Goal: Register for event/course

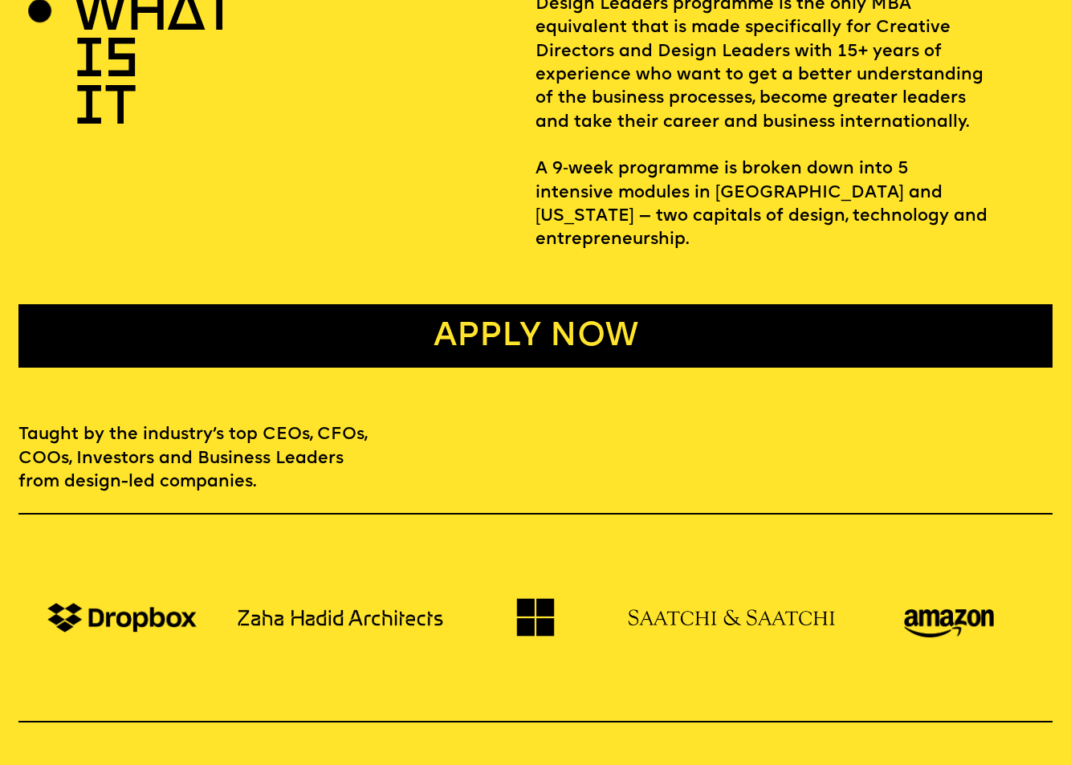
scroll to position [664, 0]
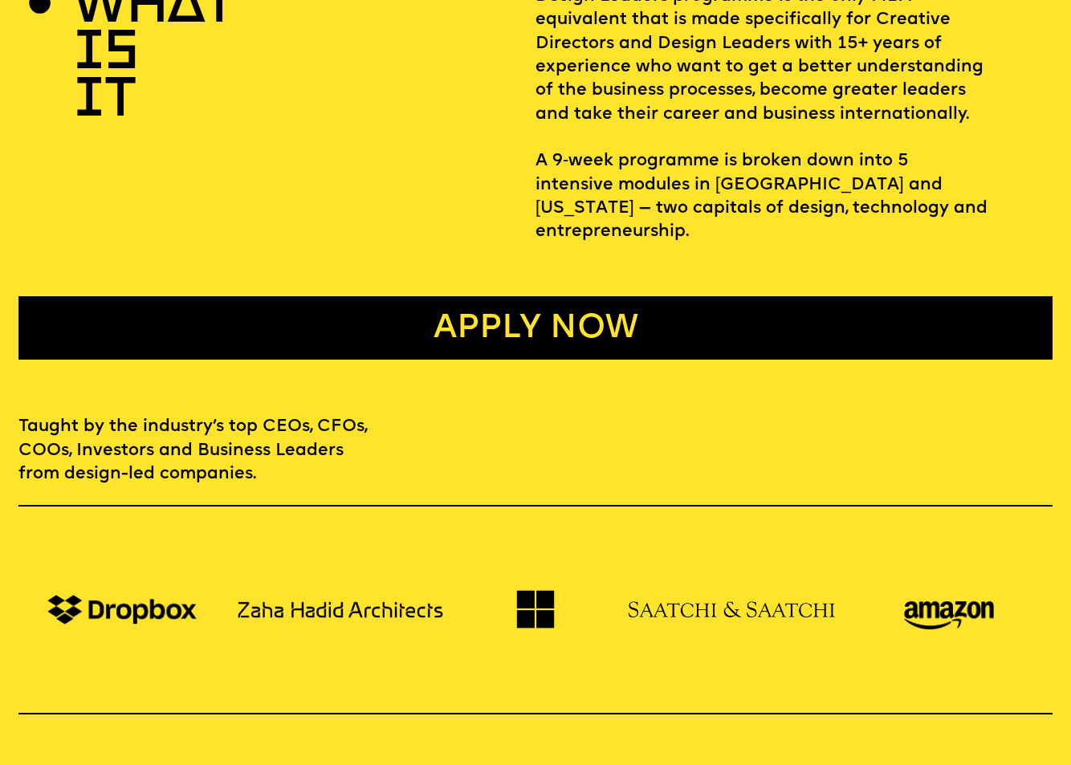
click at [468, 302] on link "Apply now" at bounding box center [535, 327] width 1034 height 63
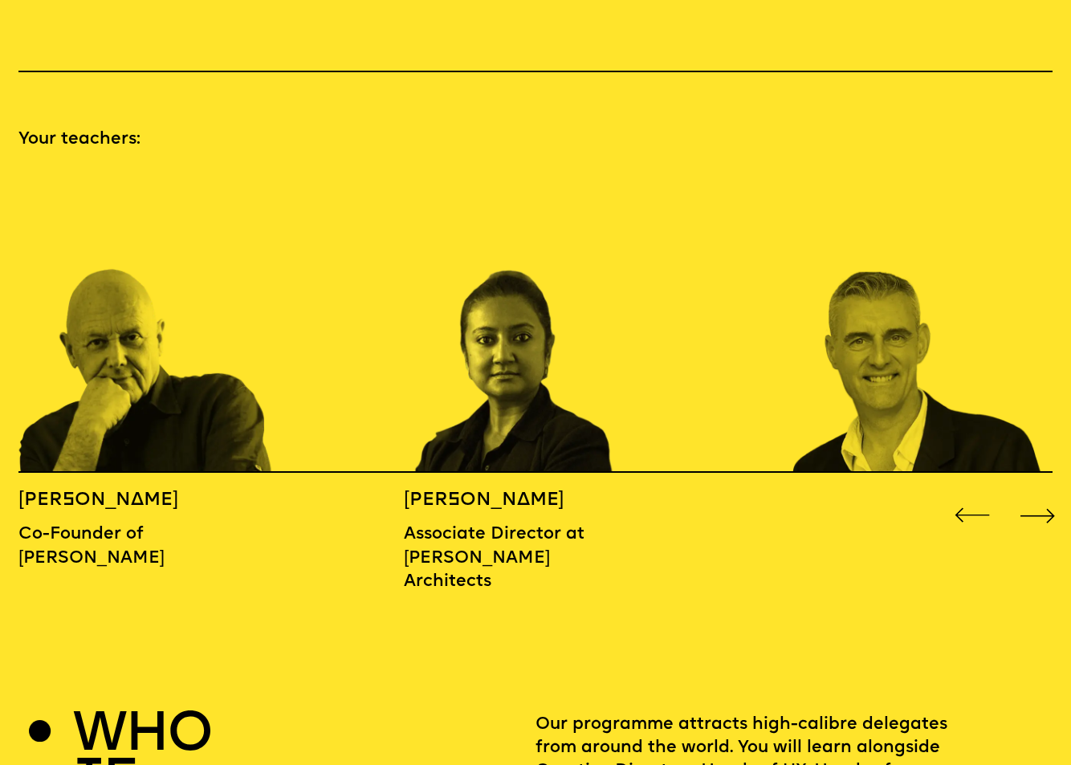
scroll to position [1507, 0]
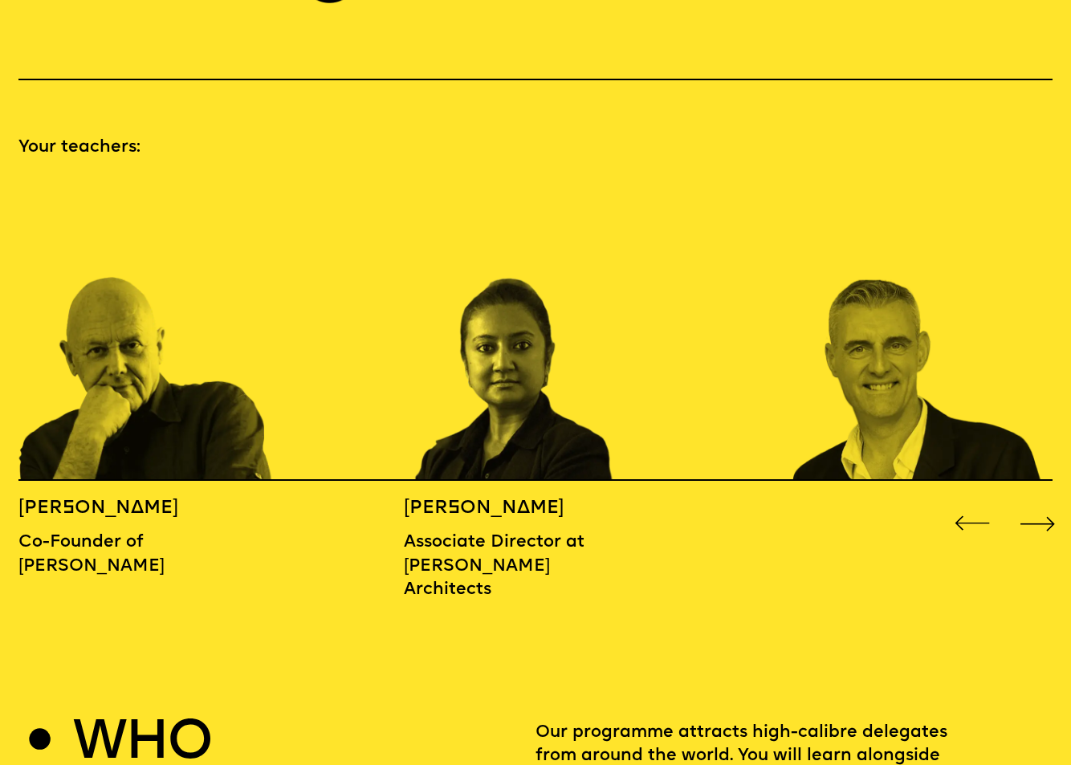
click at [1040, 502] on div "Next slide" at bounding box center [1037, 523] width 43 height 43
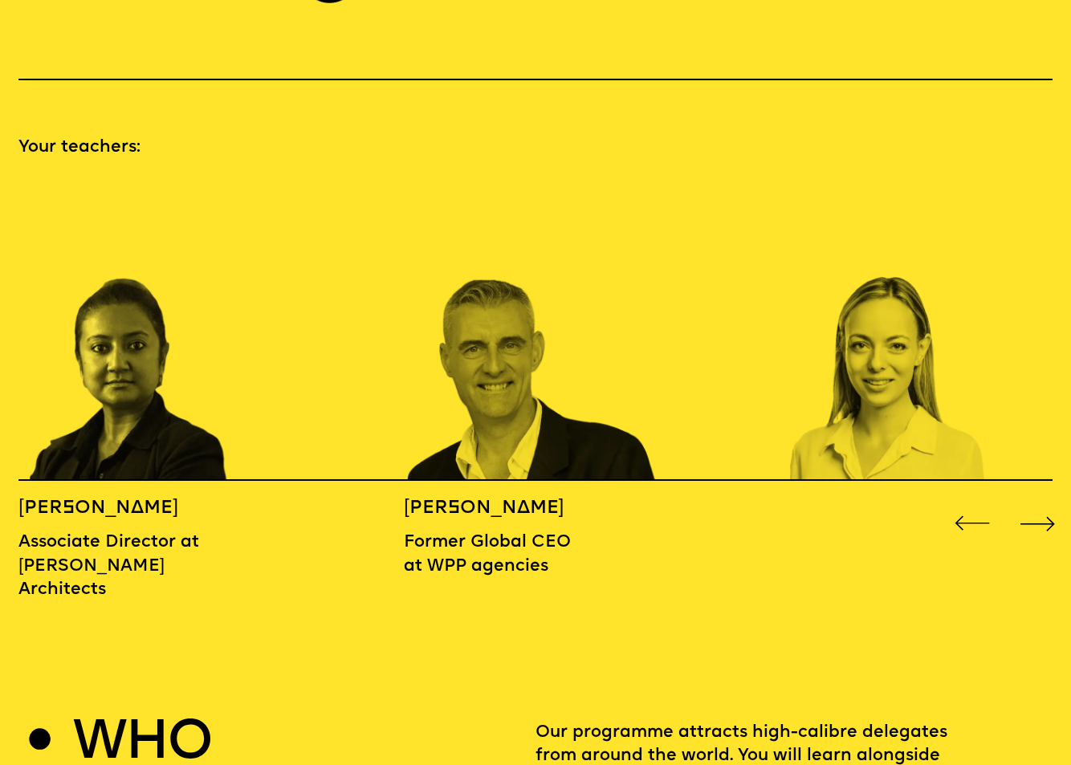
click at [1040, 502] on div "Next slide" at bounding box center [1037, 523] width 43 height 43
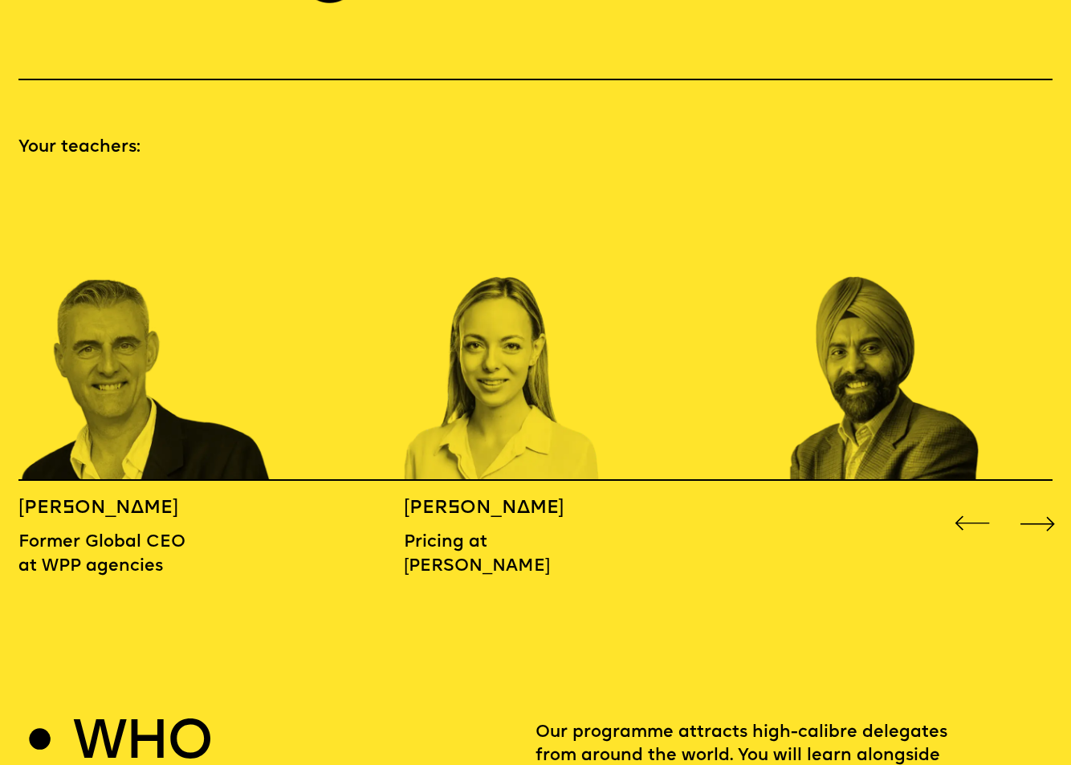
click at [1040, 502] on div "Next slide" at bounding box center [1037, 523] width 43 height 43
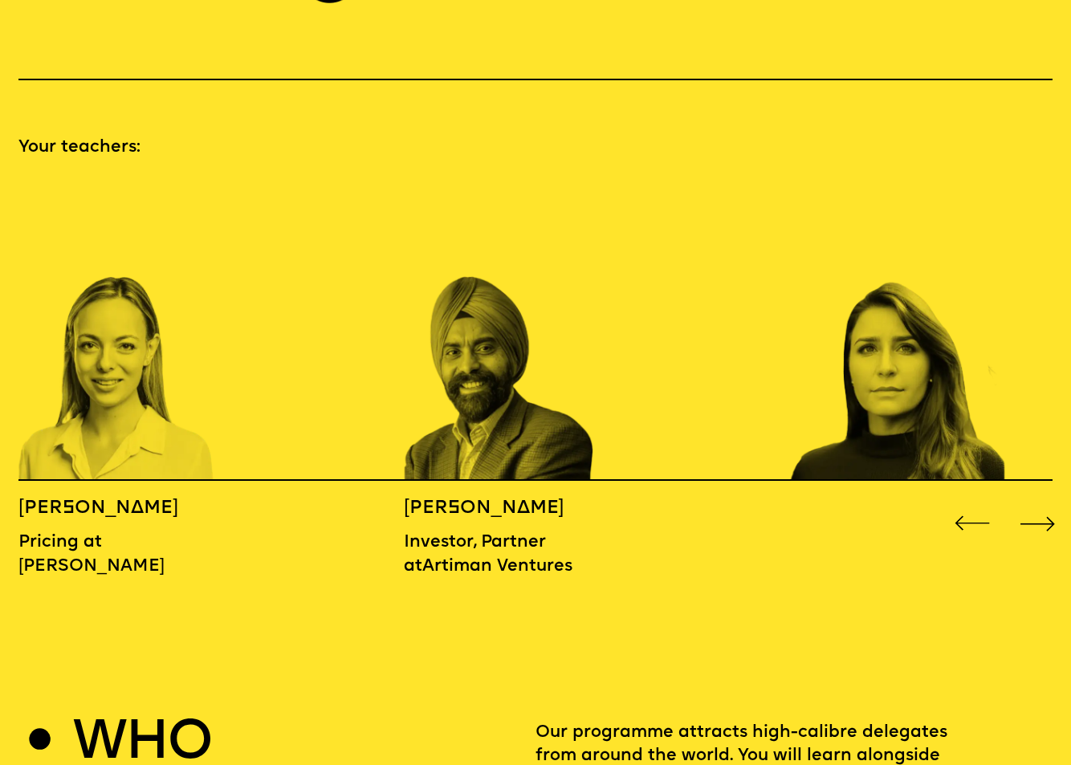
click at [1040, 502] on div "Next slide" at bounding box center [1037, 523] width 43 height 43
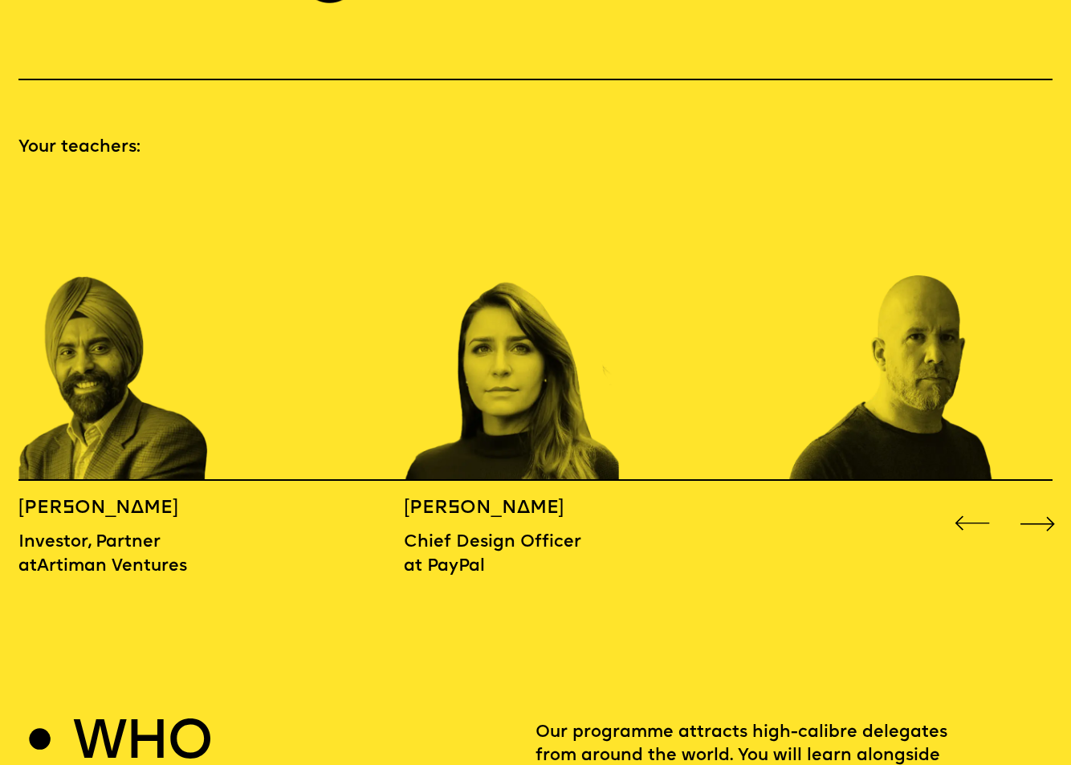
click at [1040, 502] on div "Next slide" at bounding box center [1037, 523] width 43 height 43
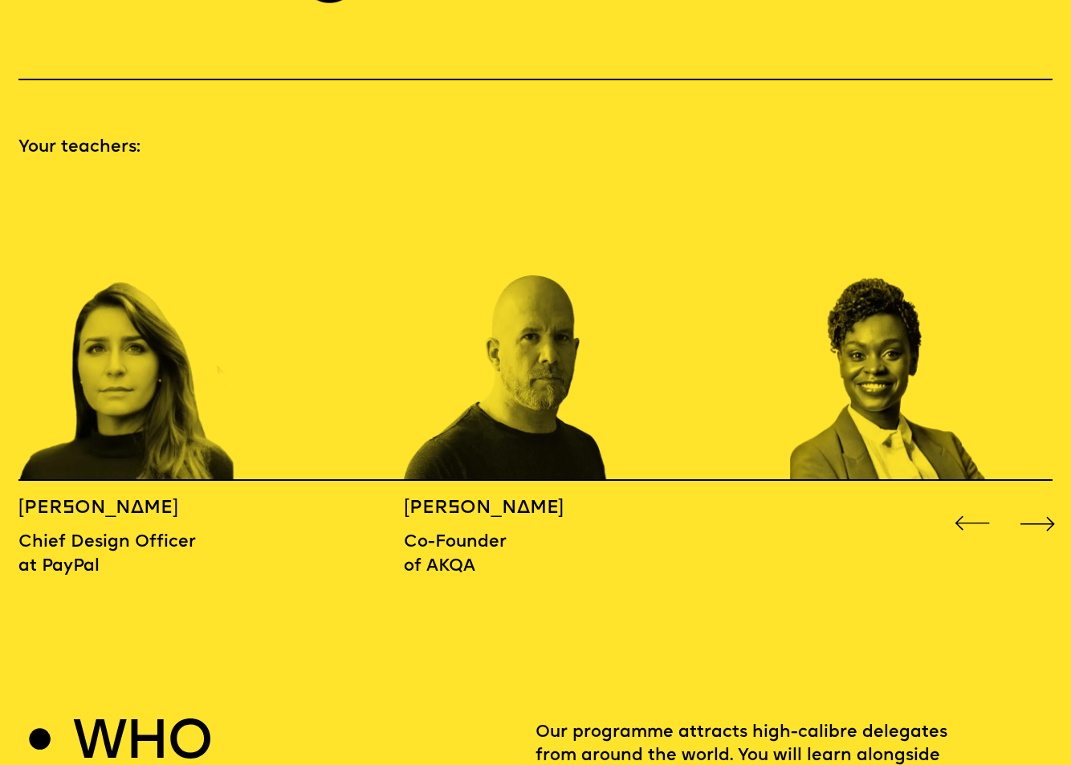
click at [1040, 502] on div "Next slide" at bounding box center [1037, 523] width 43 height 43
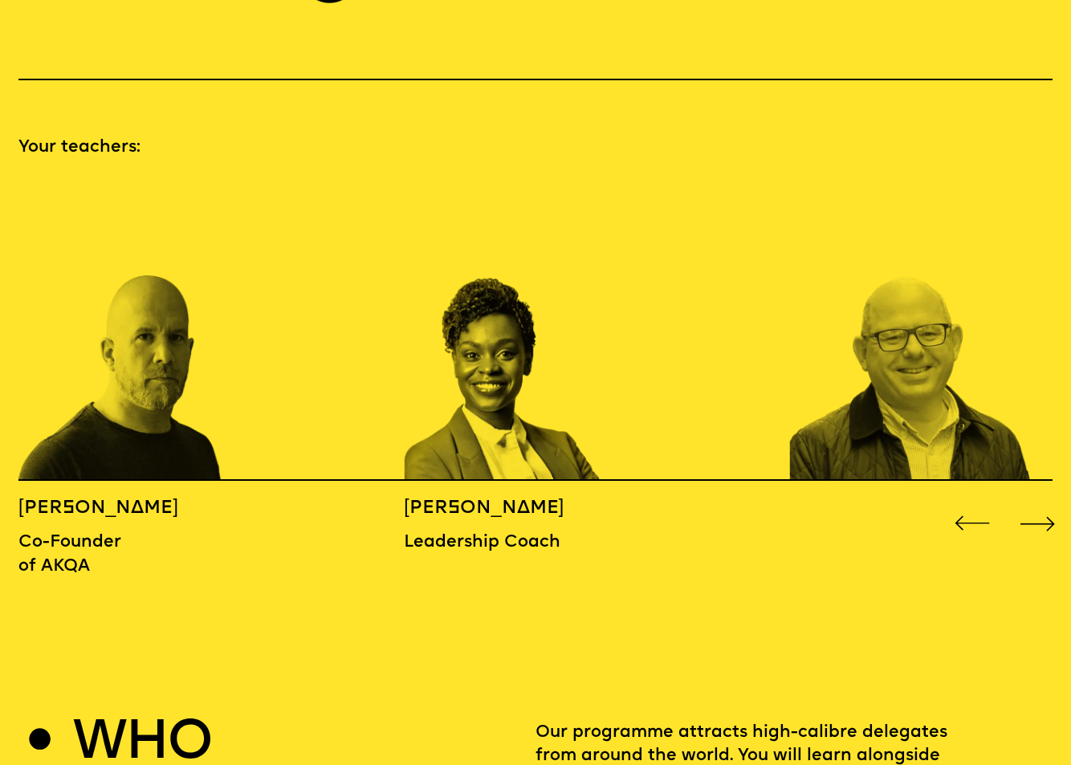
click at [1040, 502] on div "Next slide" at bounding box center [1037, 523] width 43 height 43
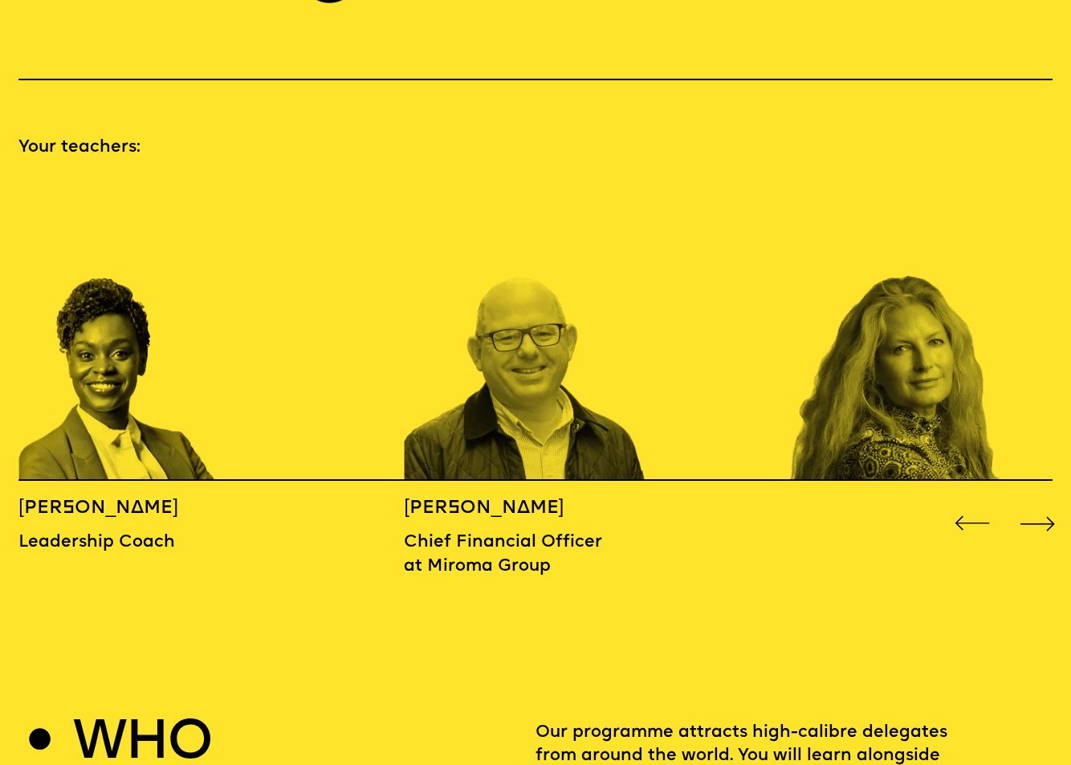
click at [1040, 502] on div "Next slide" at bounding box center [1037, 523] width 43 height 43
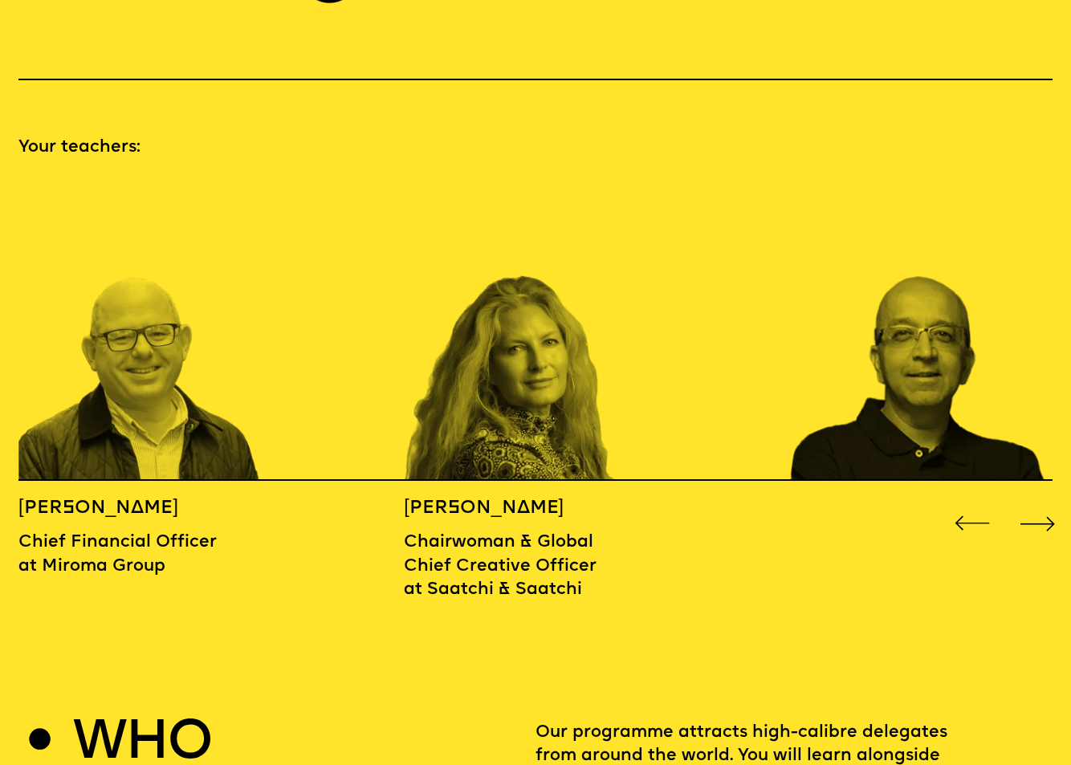
click at [1040, 502] on div "Next slide" at bounding box center [1037, 523] width 43 height 43
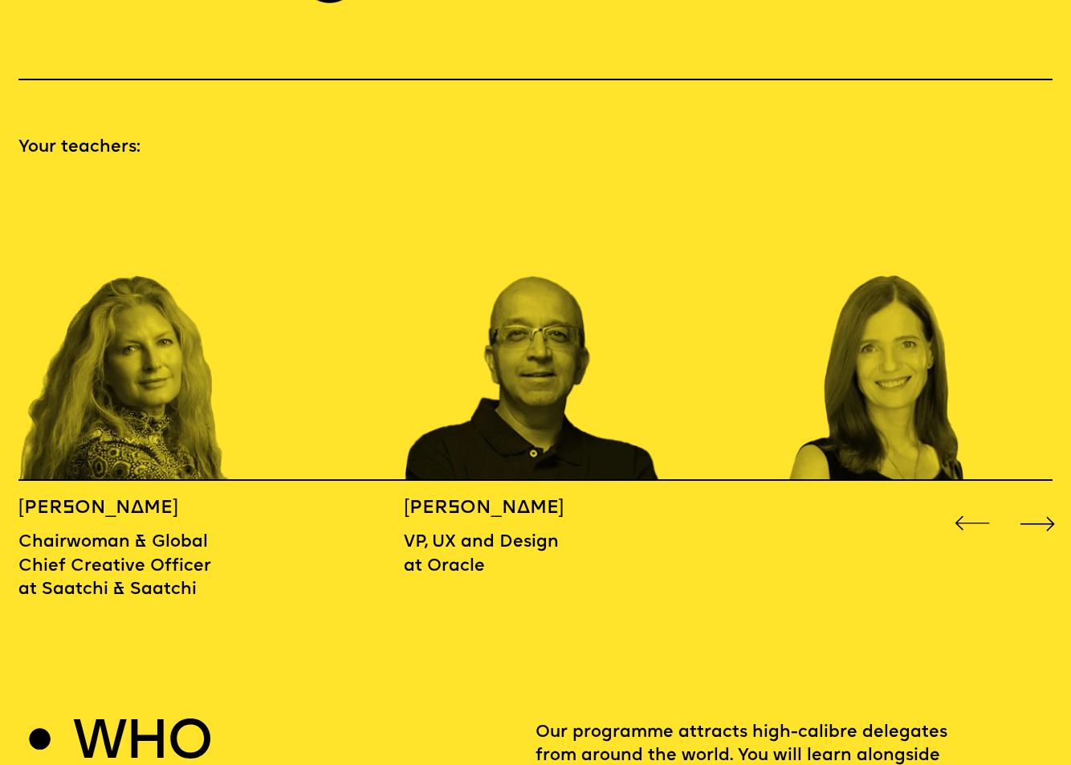
click at [1040, 502] on div "Next slide" at bounding box center [1037, 523] width 43 height 43
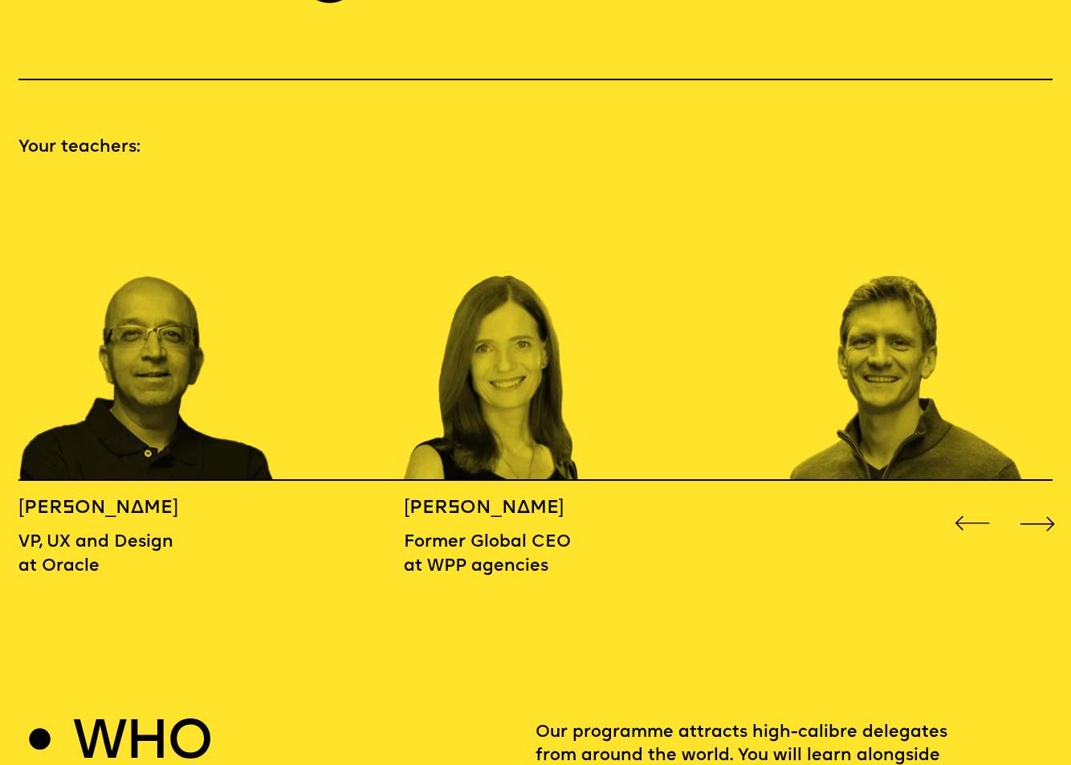
click at [1040, 502] on div "Next slide" at bounding box center [1037, 523] width 43 height 43
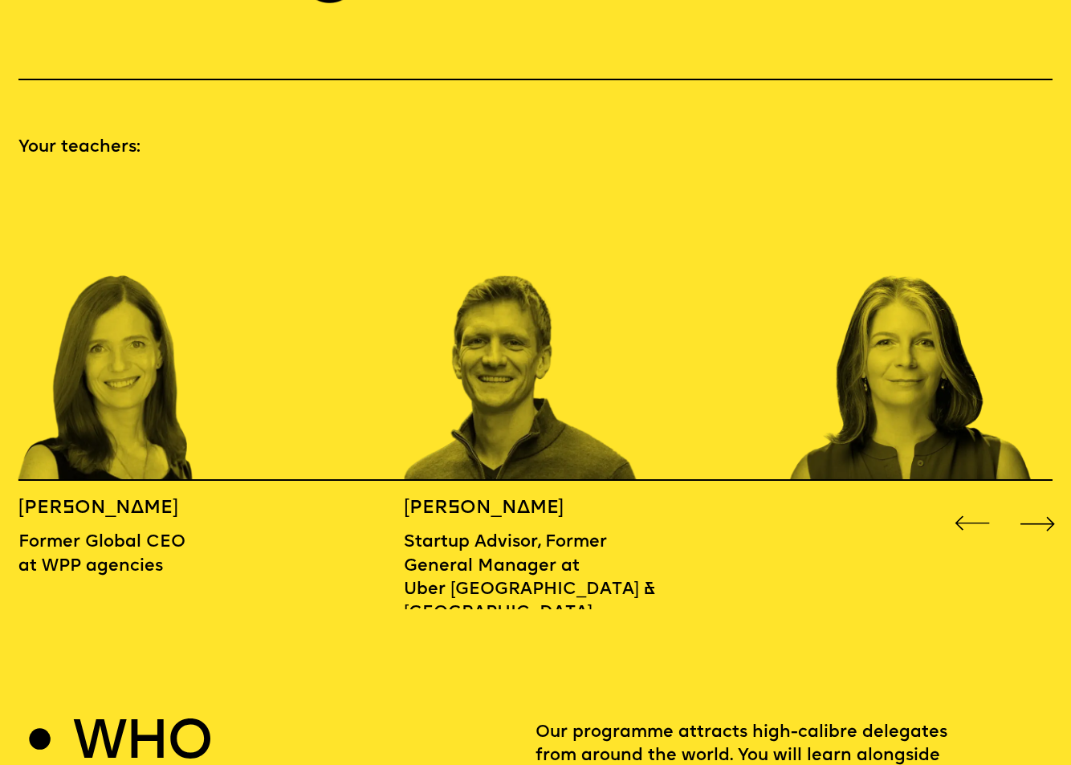
click at [1040, 502] on div "Next slide" at bounding box center [1037, 523] width 43 height 43
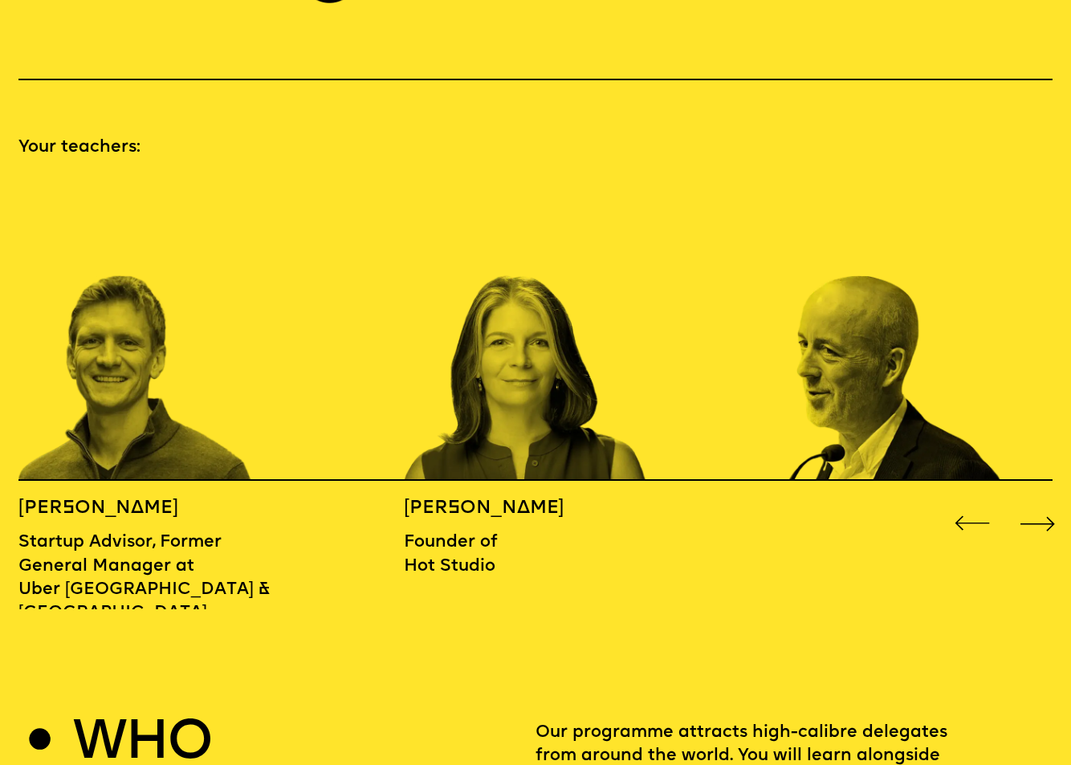
click at [1040, 502] on div "Next slide" at bounding box center [1037, 523] width 43 height 43
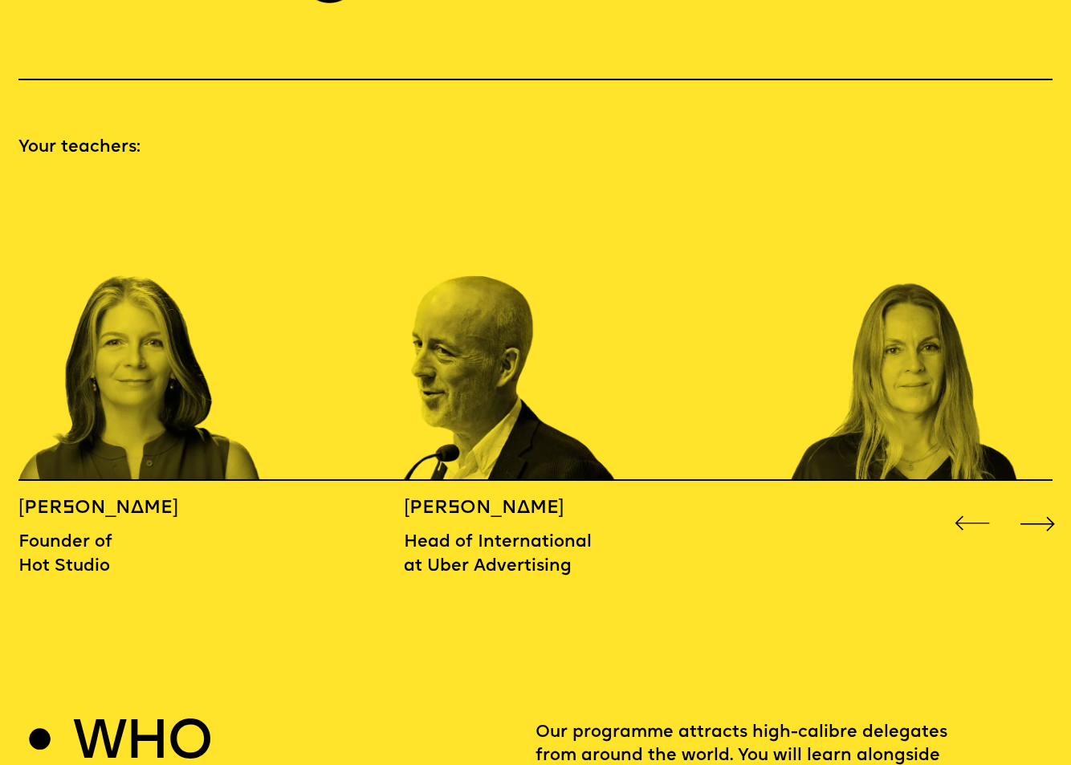
click at [1040, 502] on div "Next slide" at bounding box center [1037, 523] width 43 height 43
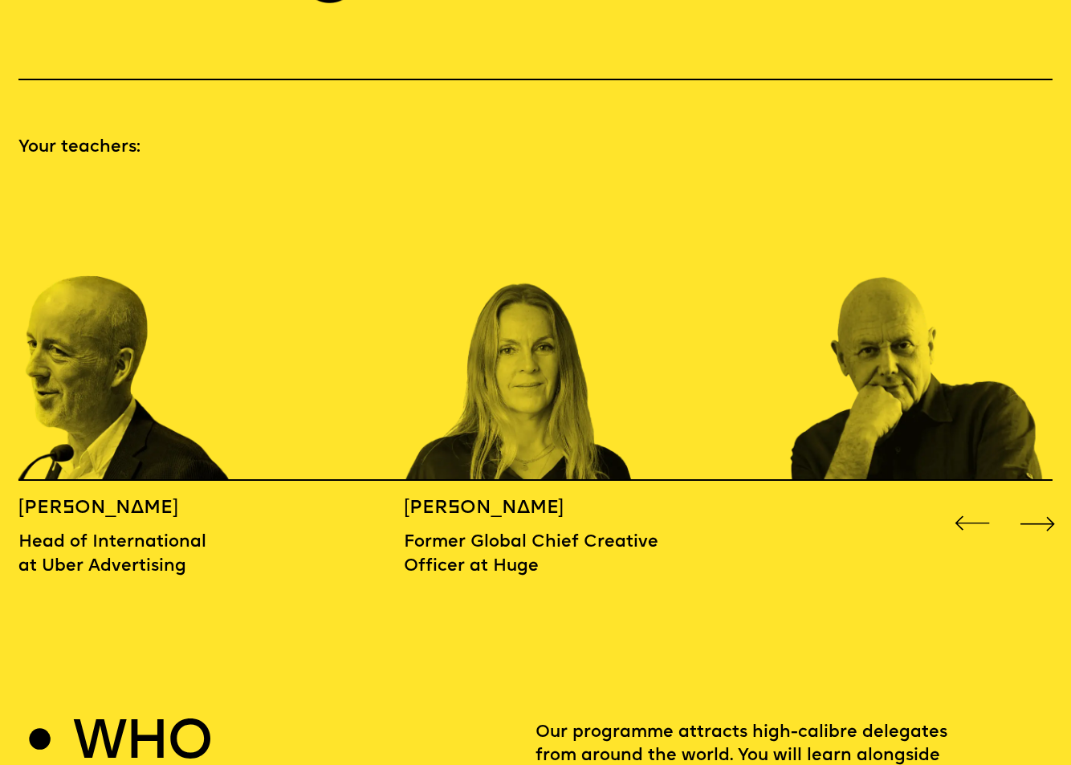
click at [1040, 502] on div "Next slide" at bounding box center [1037, 523] width 43 height 43
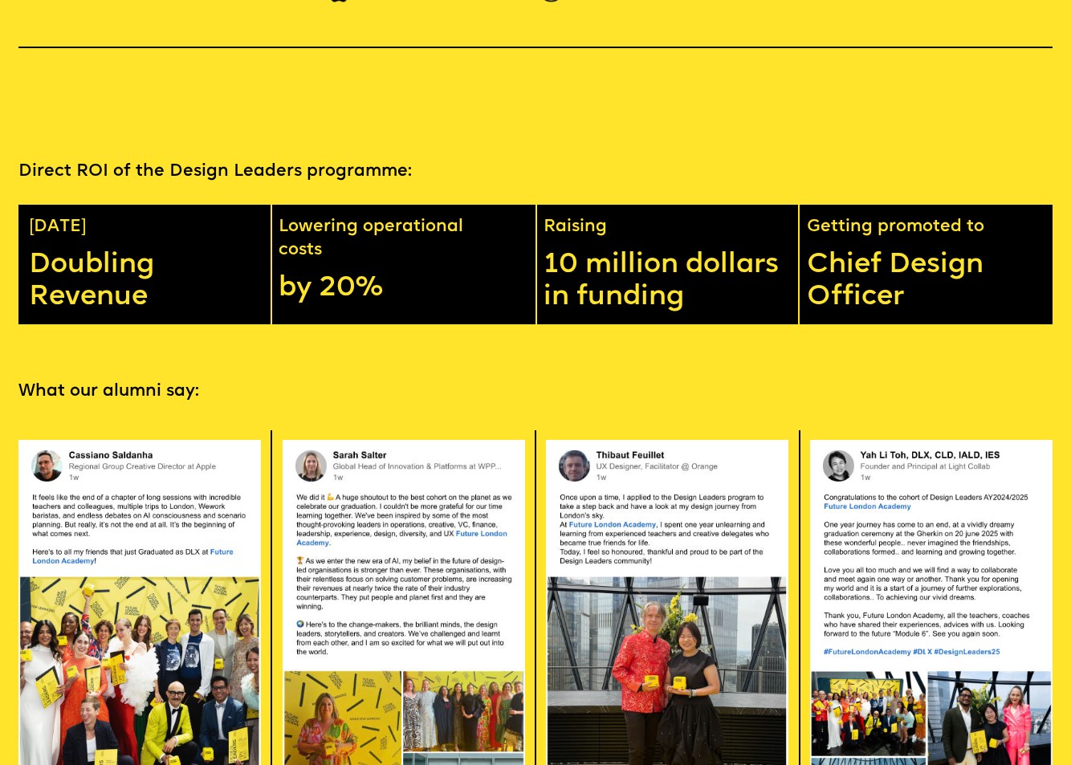
scroll to position [2652, 0]
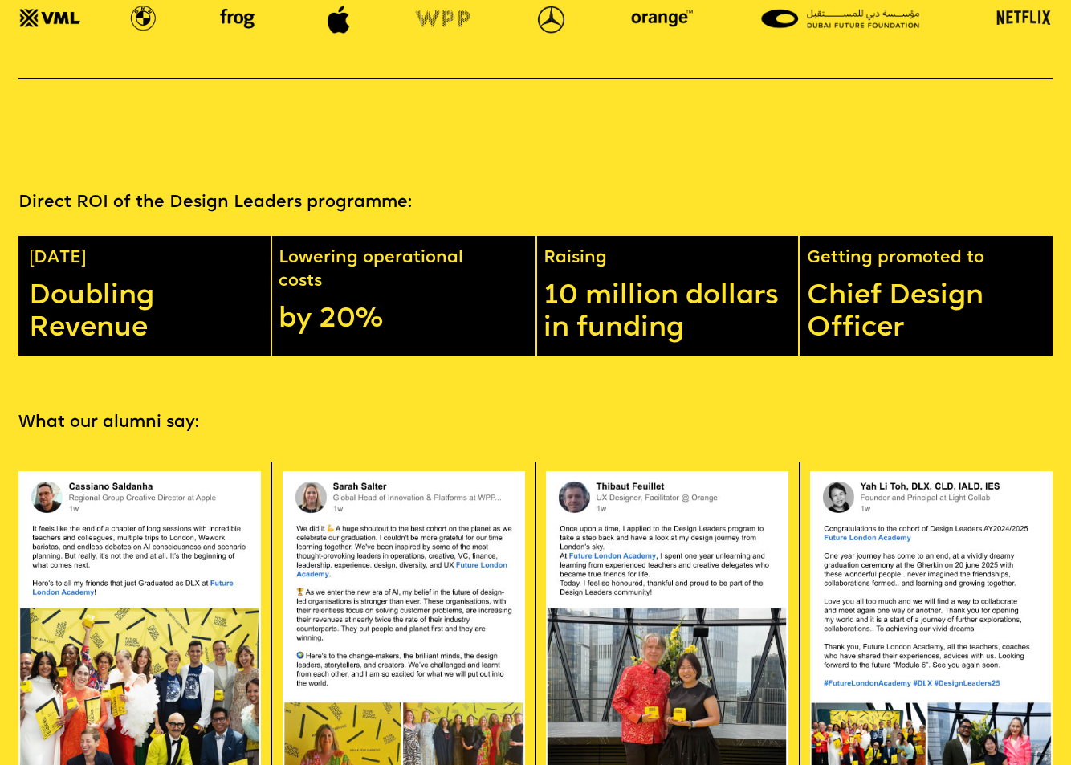
click at [129, 411] on p "What our alumni say:" at bounding box center [535, 422] width 1034 height 23
click at [218, 411] on p "What our alumni say:" at bounding box center [535, 422] width 1034 height 23
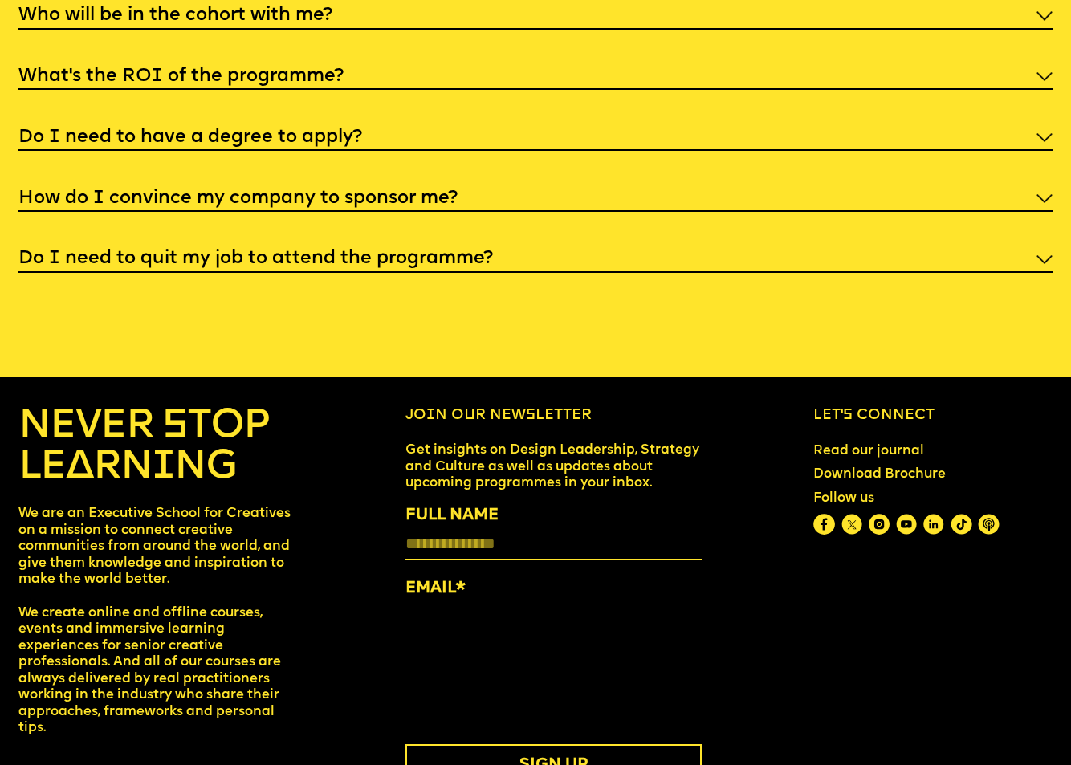
scroll to position [5833, 0]
